Goal: Information Seeking & Learning: Learn about a topic

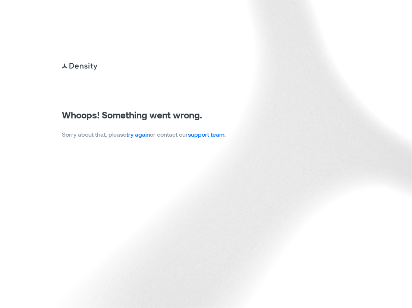
drag, startPoint x: 334, startPoint y: 147, endPoint x: 332, endPoint y: 114, distance: 32.9
click at [334, 147] on img at bounding box center [206, 154] width 412 height 308
click at [140, 135] on link "try again" at bounding box center [137, 134] width 23 height 7
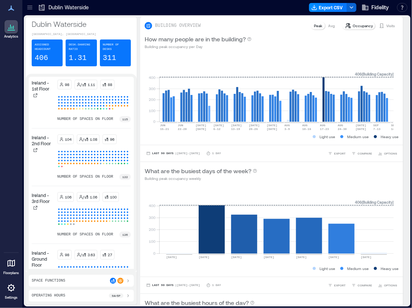
click at [32, 9] on icon at bounding box center [29, 7] width 7 height 7
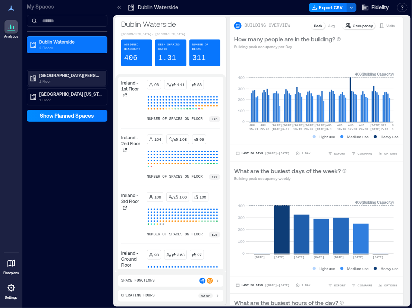
click at [55, 78] on p "[GEOGRAPHIC_DATA][PERSON_NAME]" at bounding box center [70, 75] width 63 height 6
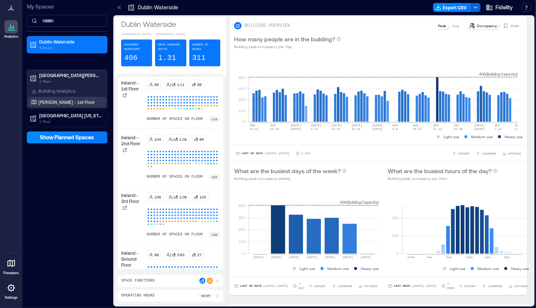
click at [57, 104] on p "[PERSON_NAME] - 1st Floor" at bounding box center [66, 102] width 56 height 6
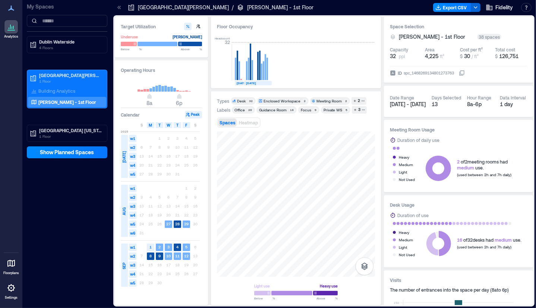
click at [306, 110] on div "Focus" at bounding box center [306, 109] width 10 height 5
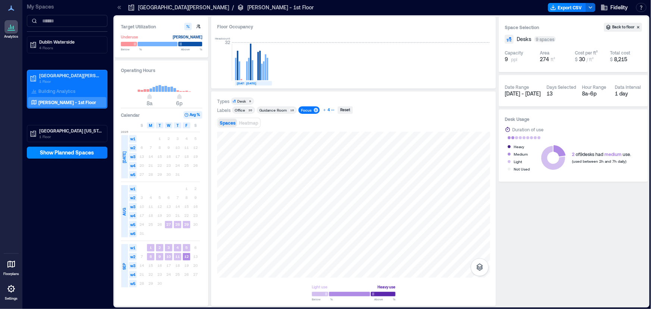
click at [327, 110] on div "4" at bounding box center [328, 110] width 4 height 7
click at [381, 111] on div "FR Space" at bounding box center [382, 109] width 16 height 5
click at [385, 110] on div "FR Space" at bounding box center [382, 109] width 16 height 5
click at [275, 111] on div "Guidance Room" at bounding box center [273, 109] width 28 height 5
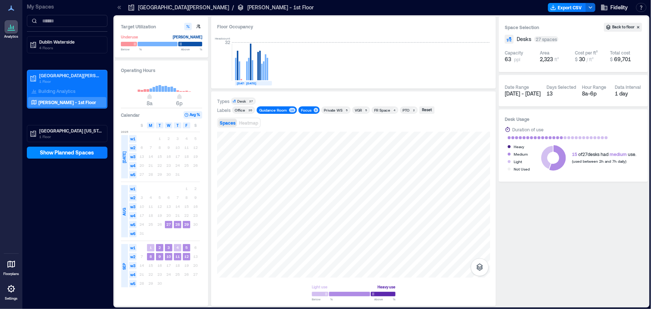
click at [275, 111] on div "Guidance Room" at bounding box center [273, 109] width 28 height 5
click at [335, 112] on div "Private WS" at bounding box center [333, 109] width 19 height 5
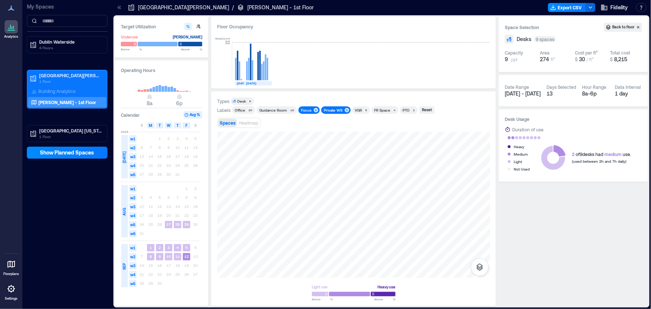
click at [335, 112] on div "Private WS" at bounding box center [333, 109] width 19 height 5
click at [356, 110] on div "VGR" at bounding box center [358, 109] width 7 height 5
drag, startPoint x: 356, startPoint y: 123, endPoint x: 338, endPoint y: 125, distance: 18.0
click at [338, 125] on div "Spaces Heatmap" at bounding box center [353, 122] width 273 height 15
click at [277, 110] on div "Guidance Room" at bounding box center [273, 109] width 28 height 5
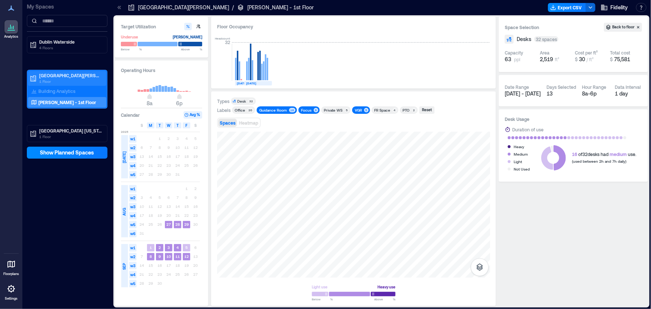
click at [54, 77] on p "[GEOGRAPHIC_DATA][PERSON_NAME]" at bounding box center [70, 75] width 63 height 6
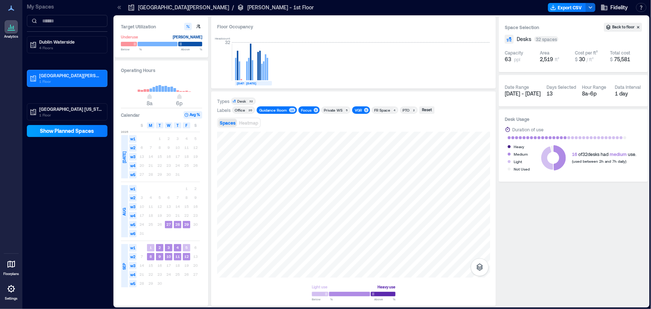
click at [62, 132] on span "Show Planned Spaces" at bounding box center [67, 130] width 54 height 7
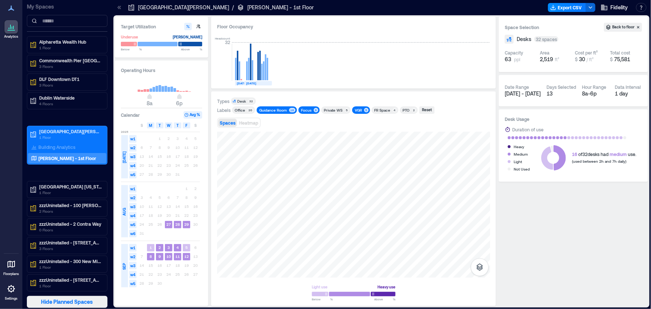
click at [67, 300] on span "Hide Planned Spaces" at bounding box center [67, 301] width 52 height 7
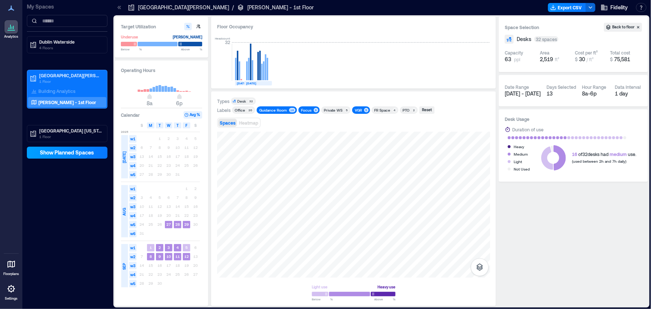
click at [78, 154] on span "Show Planned Spaces" at bounding box center [67, 152] width 54 height 7
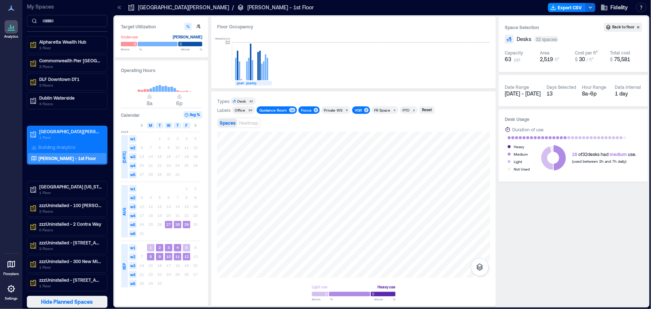
click at [60, 305] on button "Hide Planned Spaces" at bounding box center [67, 302] width 81 height 12
